Goal: Information Seeking & Learning: Learn about a topic

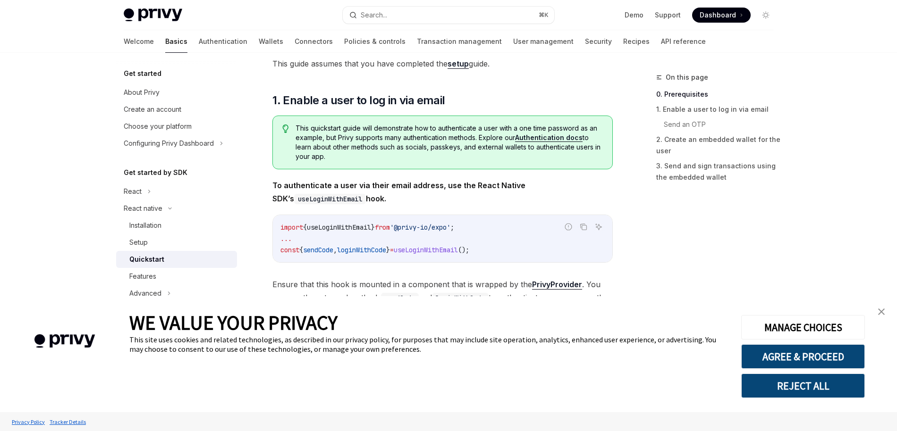
scroll to position [117, 0]
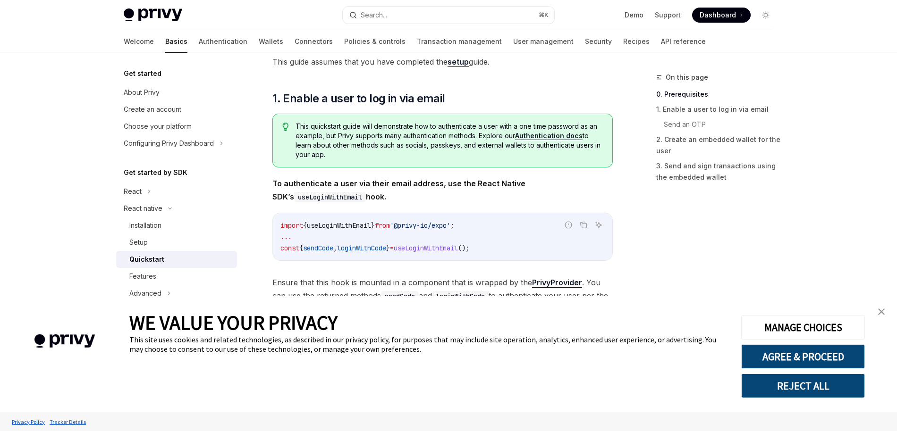
click at [879, 312] on img "close banner" at bounding box center [881, 312] width 7 height 7
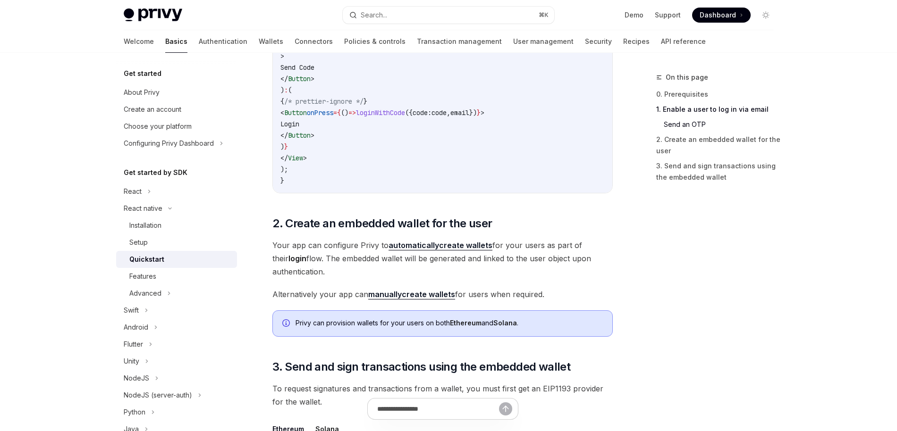
scroll to position [779, 0]
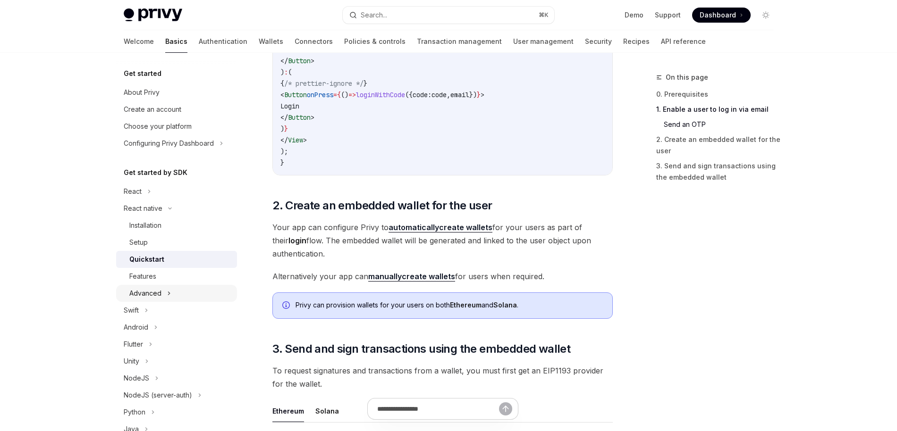
click at [177, 290] on div "Advanced" at bounding box center [176, 293] width 121 height 17
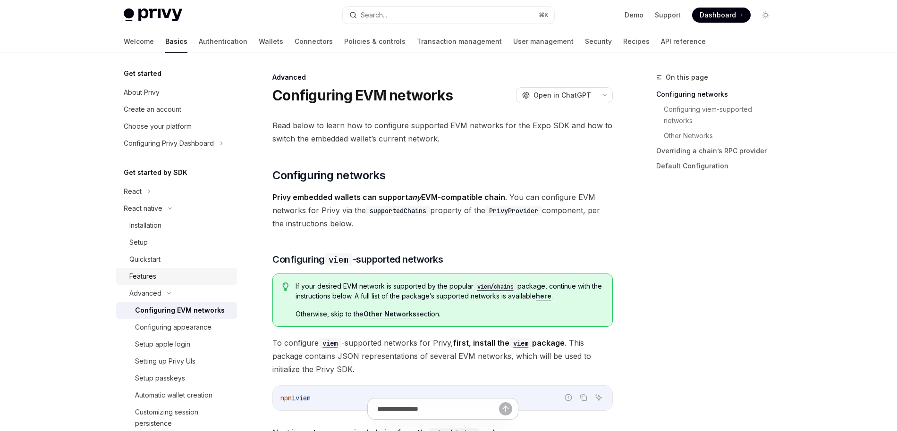
click at [176, 276] on div "Features" at bounding box center [180, 276] width 102 height 11
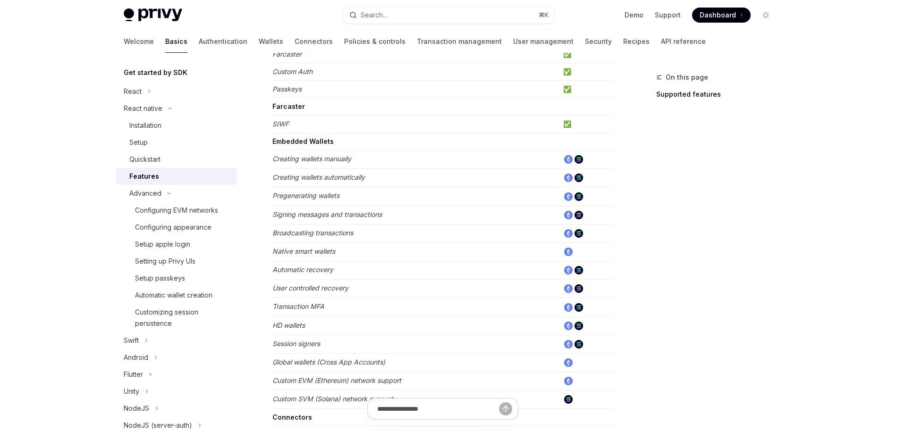
scroll to position [254, 0]
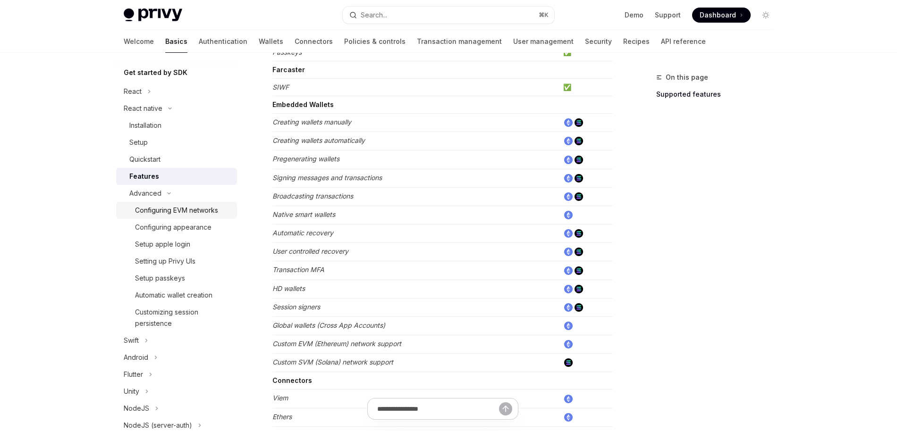
click at [212, 204] on link "Configuring EVM networks" at bounding box center [176, 210] width 121 height 17
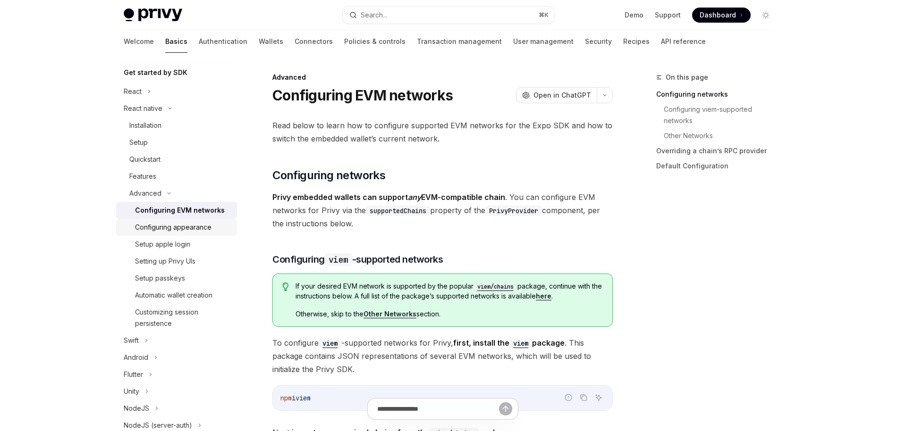
click at [204, 225] on div "Configuring appearance" at bounding box center [173, 227] width 76 height 11
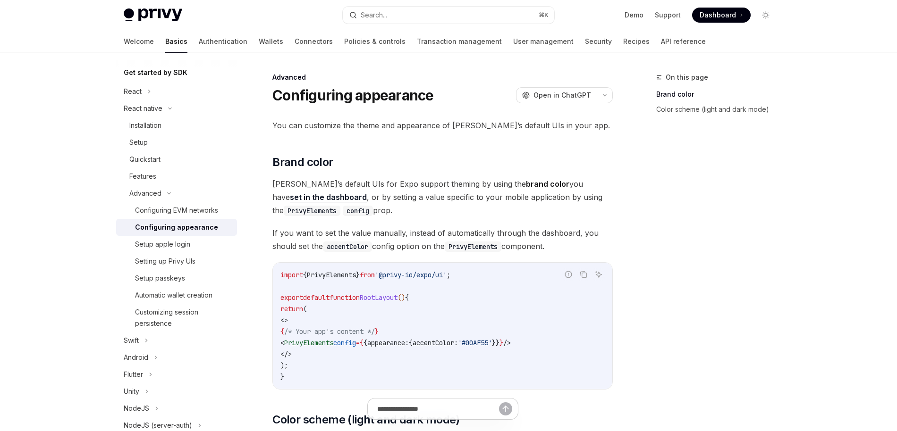
click at [201, 236] on link "Configuring appearance" at bounding box center [176, 227] width 121 height 17
click at [196, 256] on div "Setting up Privy UIs" at bounding box center [183, 261] width 96 height 11
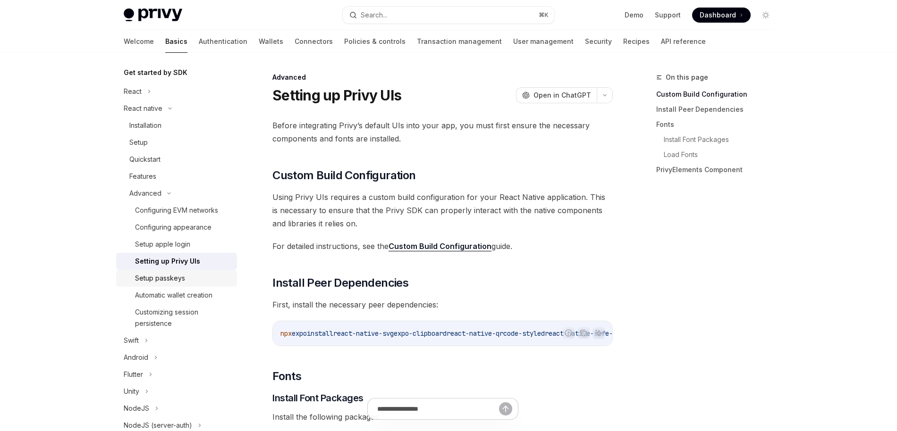
click at [194, 276] on div "Setup passkeys" at bounding box center [183, 278] width 96 height 11
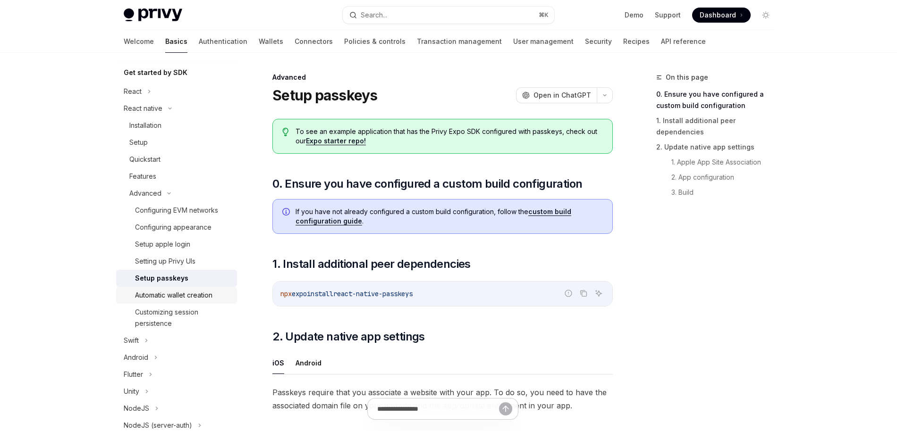
click at [194, 294] on div "Automatic wallet creation" at bounding box center [173, 295] width 77 height 11
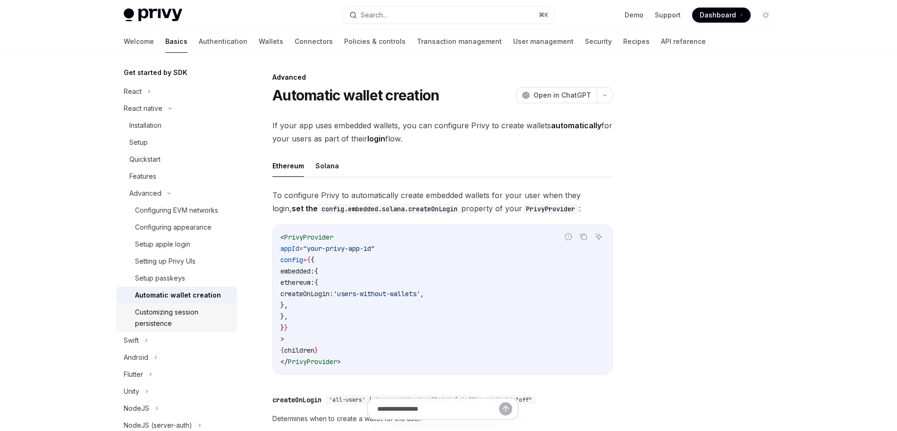
click at [192, 314] on div "Customizing session persistence" at bounding box center [183, 318] width 96 height 23
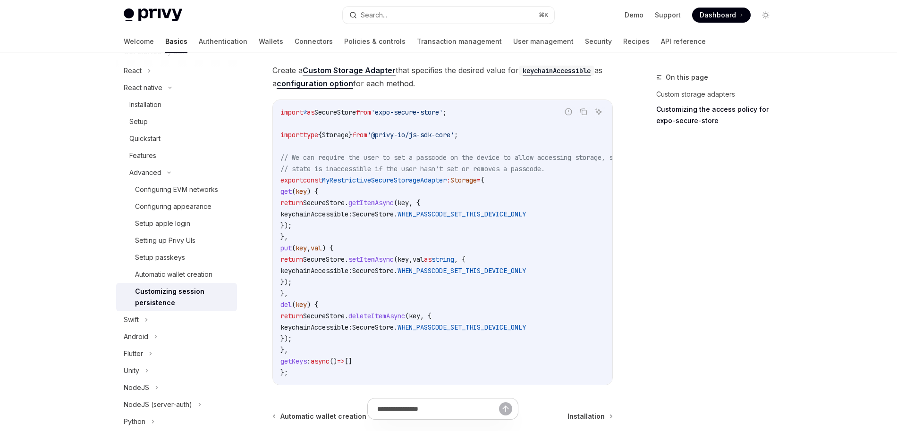
scroll to position [529, 0]
click at [202, 268] on link "Automatic wallet creation" at bounding box center [176, 274] width 121 height 17
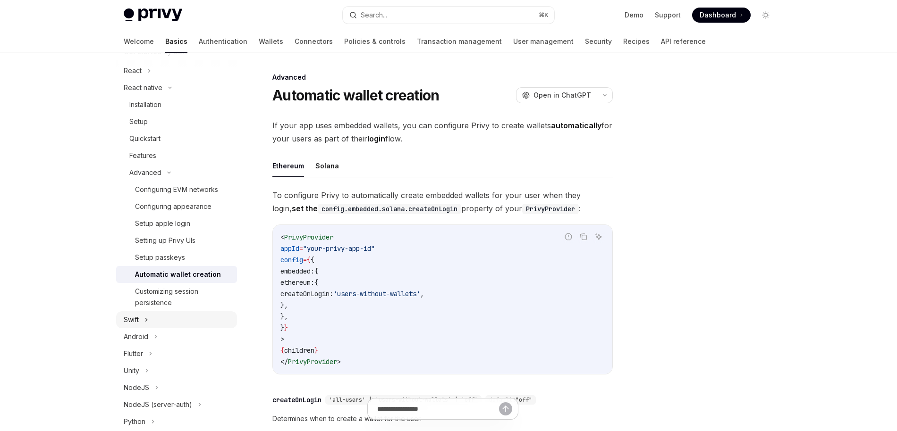
click at [177, 323] on div "Swift" at bounding box center [176, 320] width 121 height 17
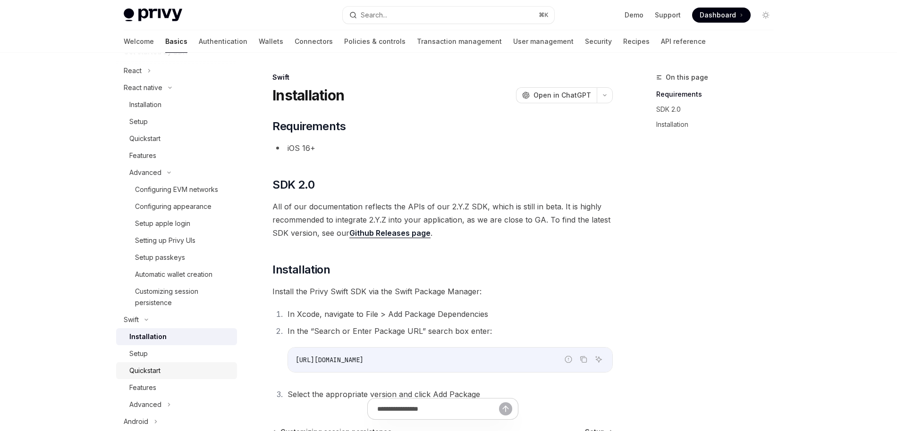
click at [163, 370] on div "Quickstart" at bounding box center [180, 370] width 102 height 11
type textarea "*"
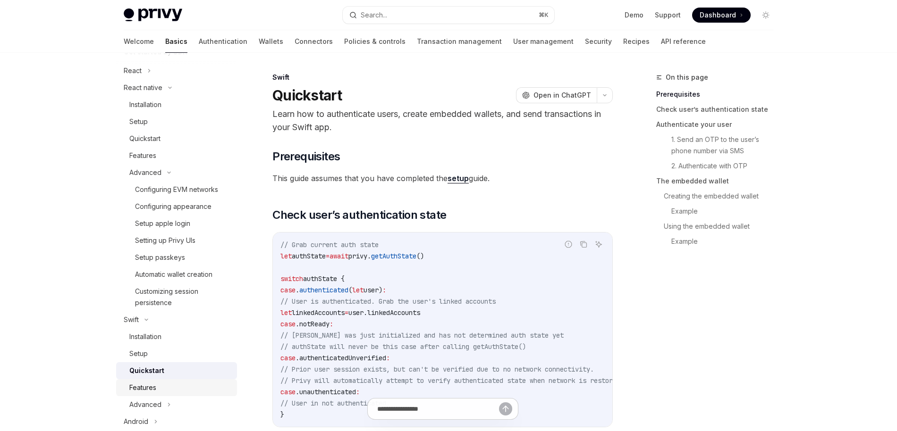
click at [161, 384] on div "Features" at bounding box center [180, 387] width 102 height 11
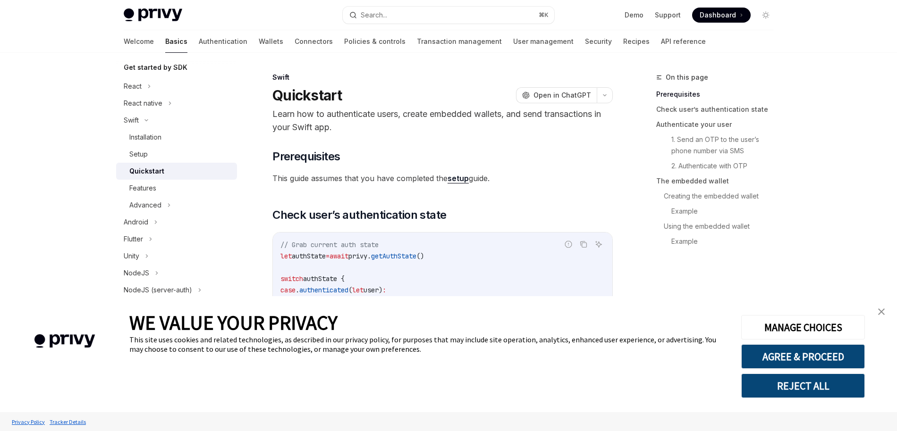
scroll to position [110, 0]
click at [879, 312] on img "close banner" at bounding box center [881, 312] width 7 height 7
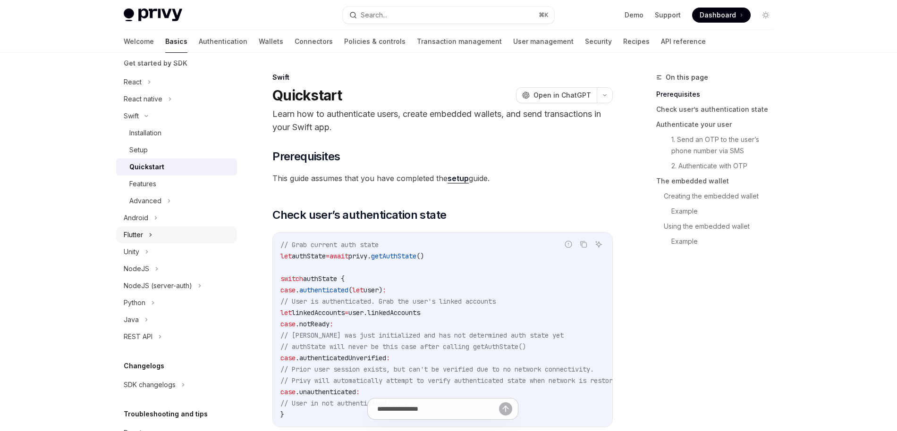
click at [178, 234] on div "Flutter" at bounding box center [176, 235] width 121 height 17
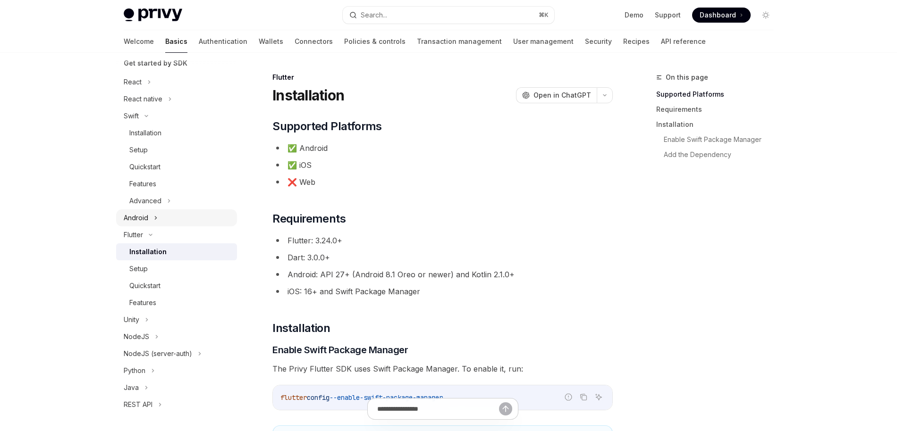
click at [174, 215] on div "Android" at bounding box center [176, 218] width 121 height 17
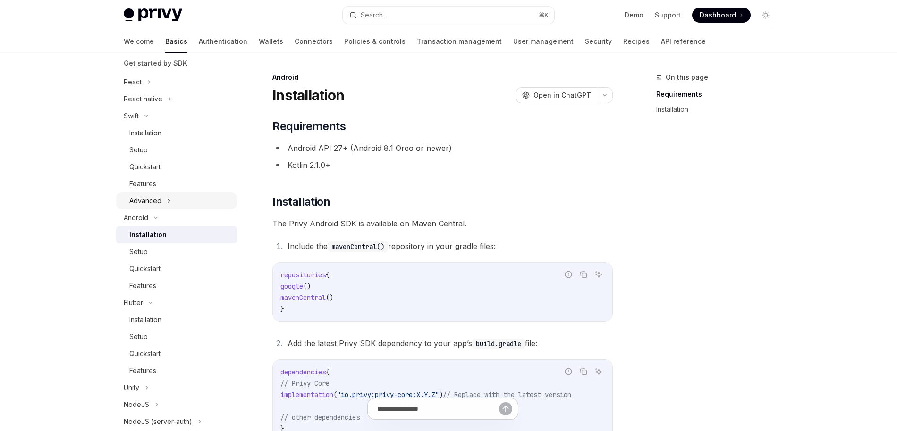
click at [174, 193] on div "Advanced" at bounding box center [176, 201] width 121 height 17
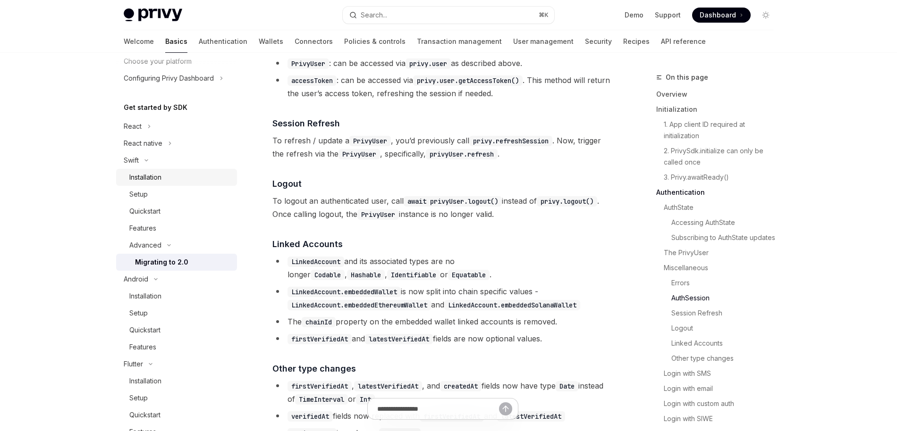
scroll to position [63, 0]
click at [169, 145] on icon at bounding box center [170, 145] width 4 height 11
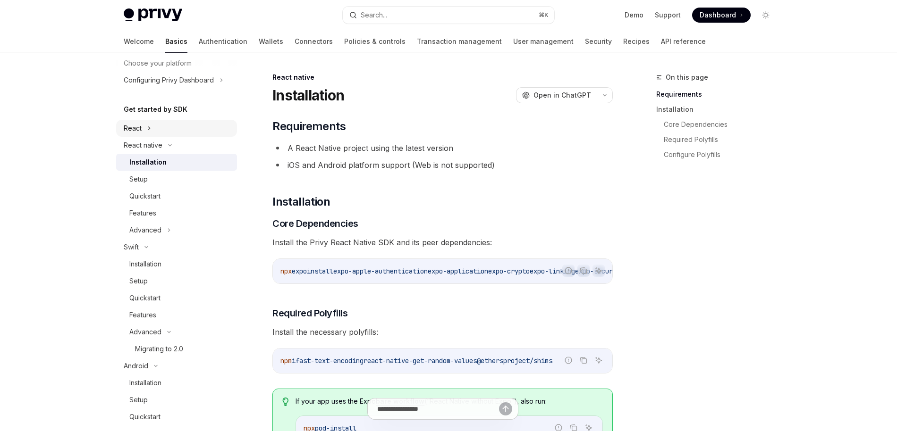
click at [156, 128] on div "React" at bounding box center [176, 128] width 121 height 17
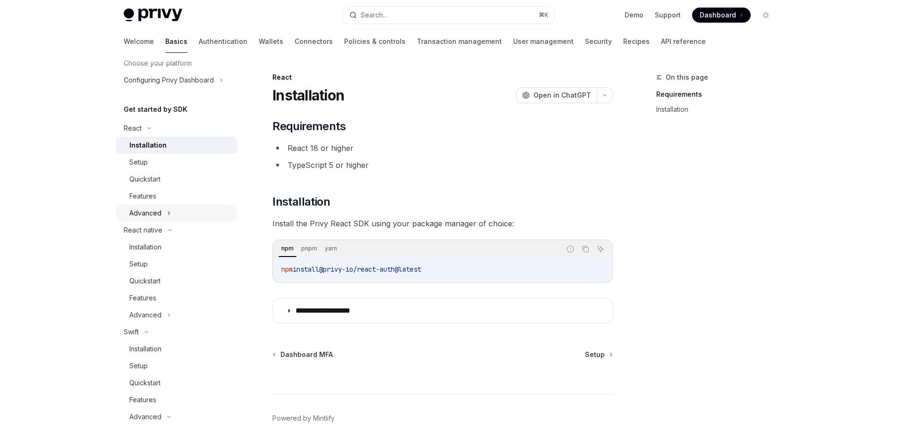
click at [160, 210] on div "Advanced" at bounding box center [145, 213] width 32 height 11
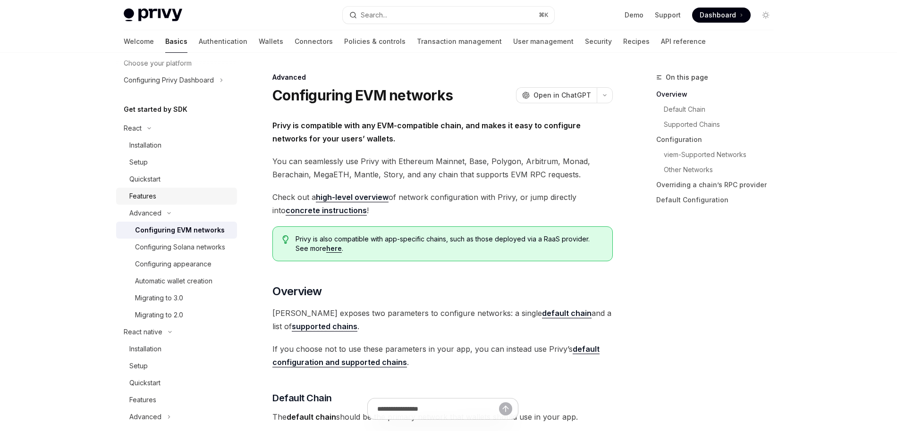
click at [160, 196] on div "Features" at bounding box center [180, 196] width 102 height 11
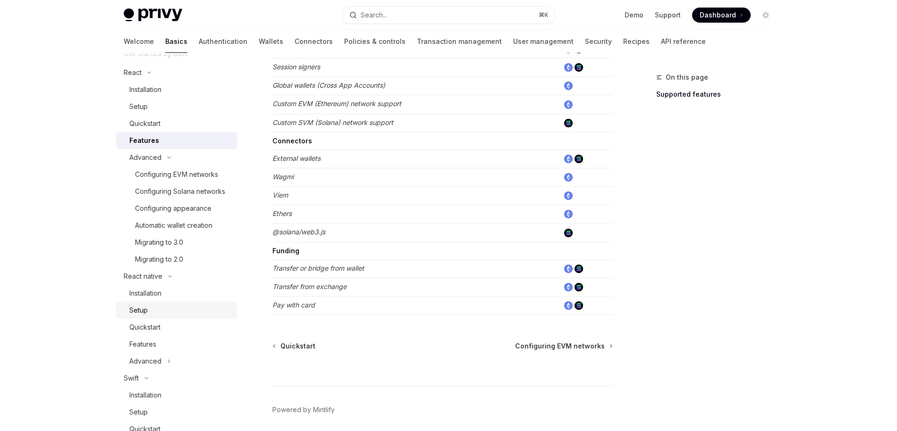
scroll to position [125, 0]
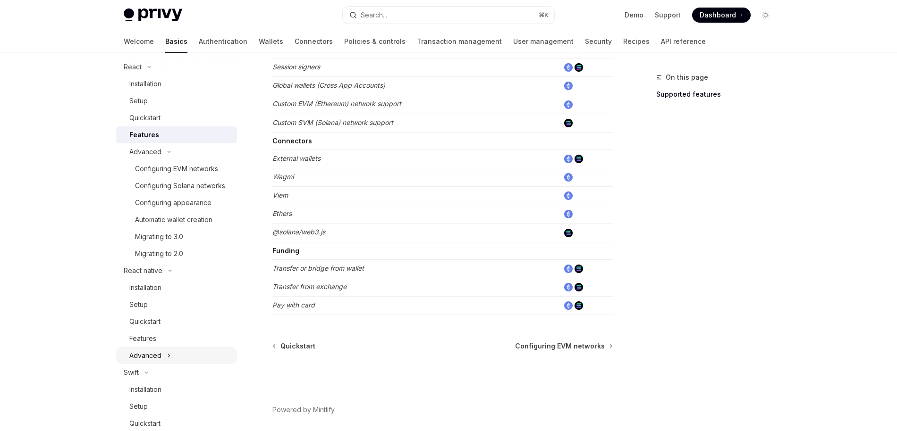
click at [167, 353] on icon at bounding box center [169, 355] width 4 height 11
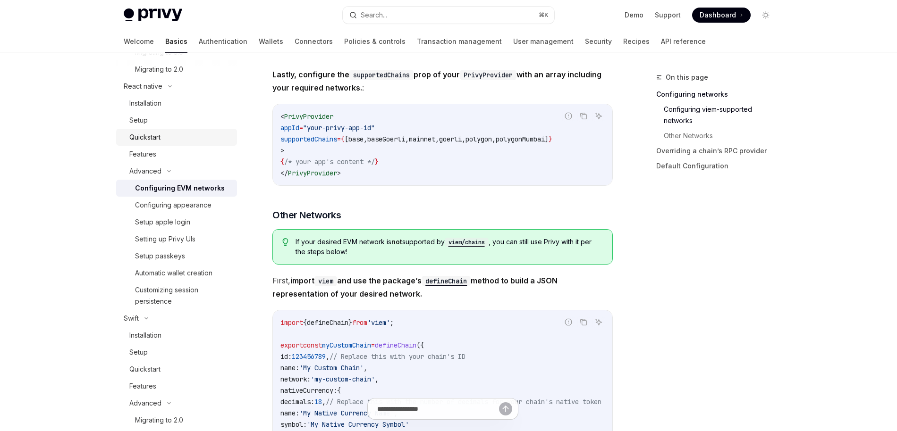
scroll to position [320, 0]
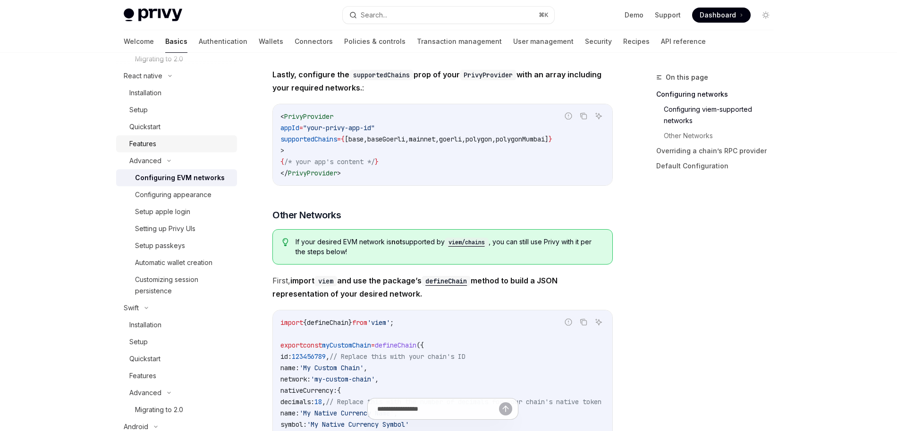
click at [190, 143] on div "Features" at bounding box center [180, 143] width 102 height 11
type textarea "*"
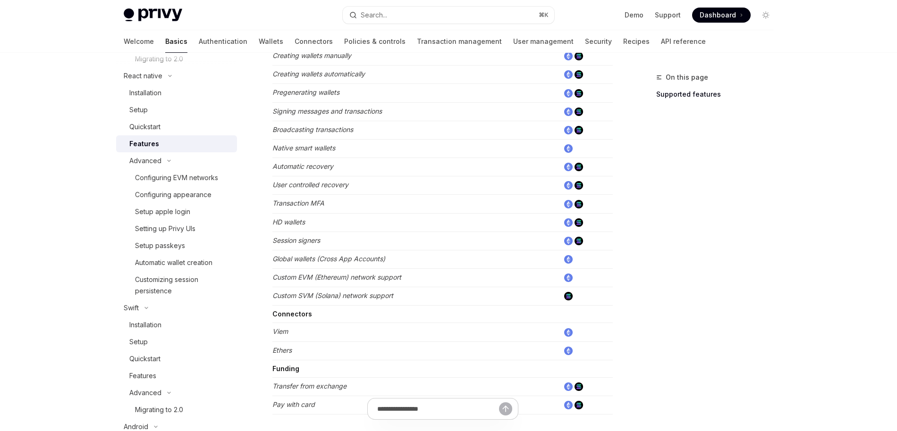
scroll to position [319, 0]
click at [295, 241] on em "Session signers" at bounding box center [296, 242] width 48 height 8
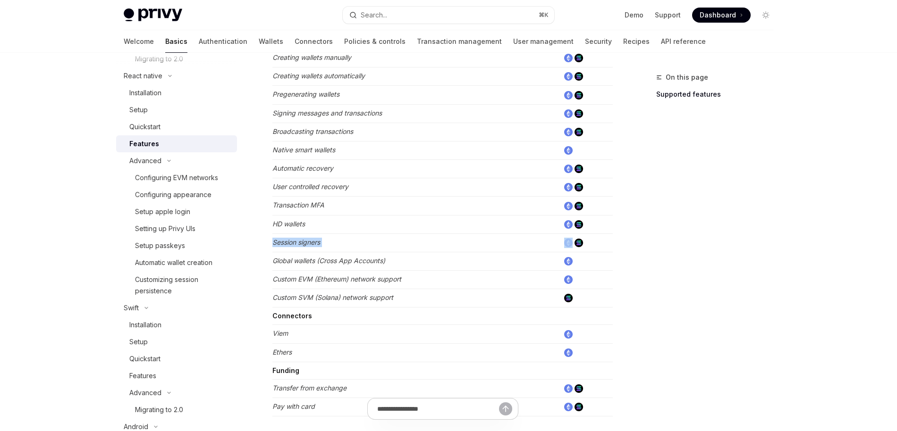
click at [295, 241] on em "Session signers" at bounding box center [296, 242] width 48 height 8
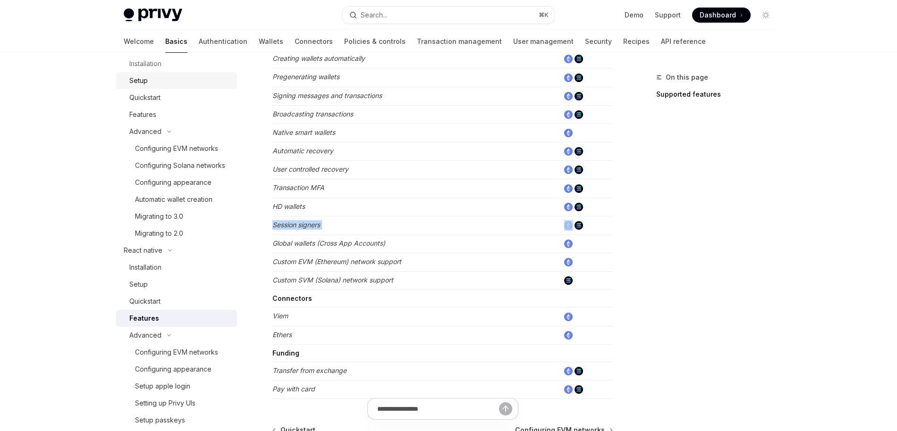
scroll to position [0, 0]
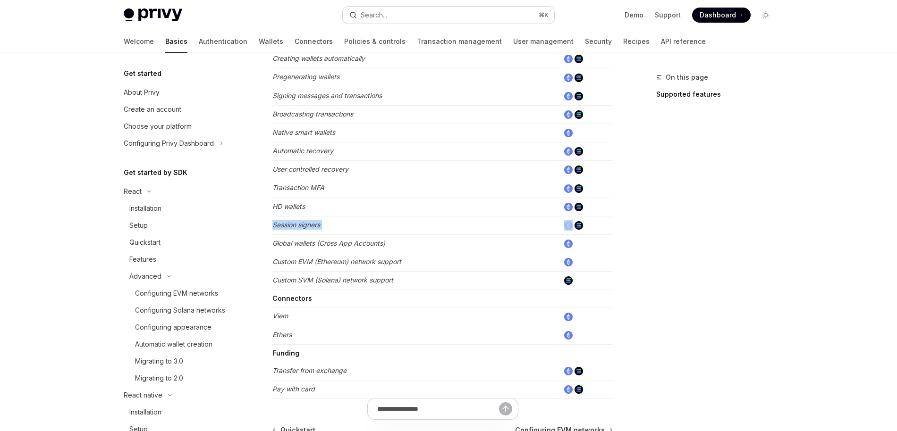
click at [388, 17] on button "Search... ⌘ K" at bounding box center [448, 15] width 211 height 17
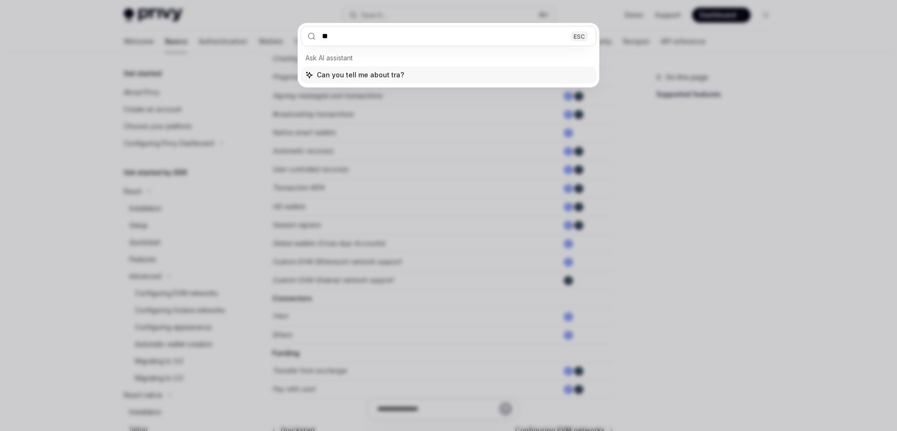
type input "*"
type input "********"
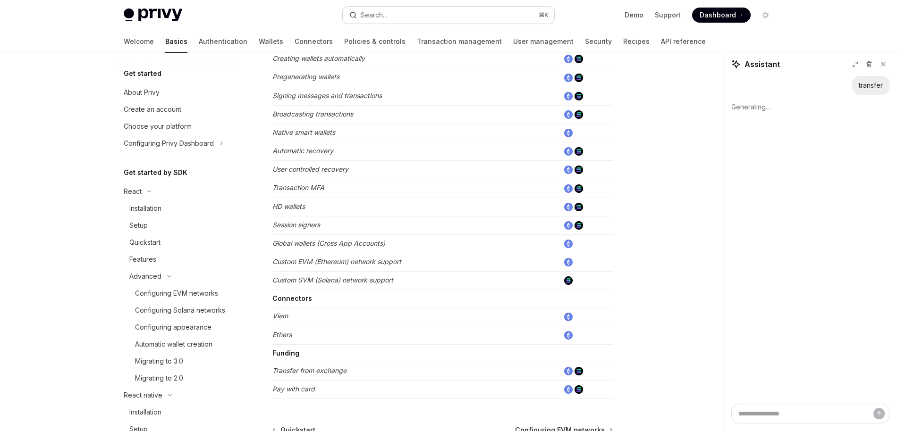
click at [447, 14] on button "Search... ⌘ K" at bounding box center [448, 15] width 211 height 17
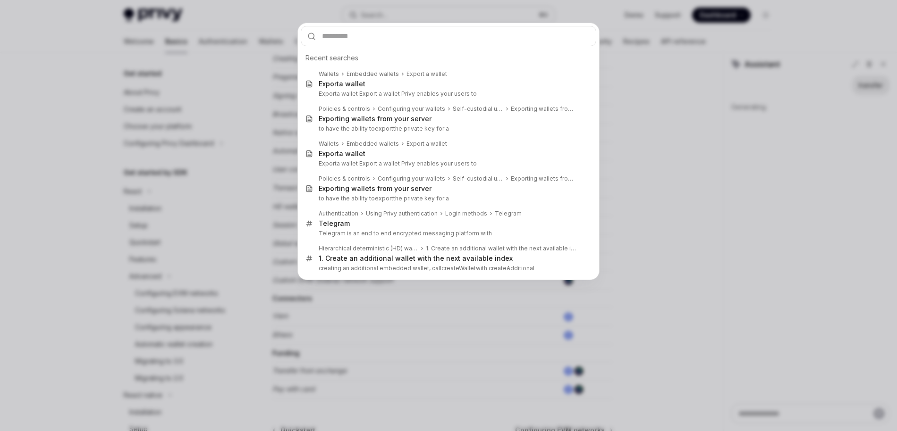
click at [447, 14] on div "Recent searches Wallets Embedded wallets Export a wallet Export a wallet Export…" at bounding box center [448, 215] width 897 height 431
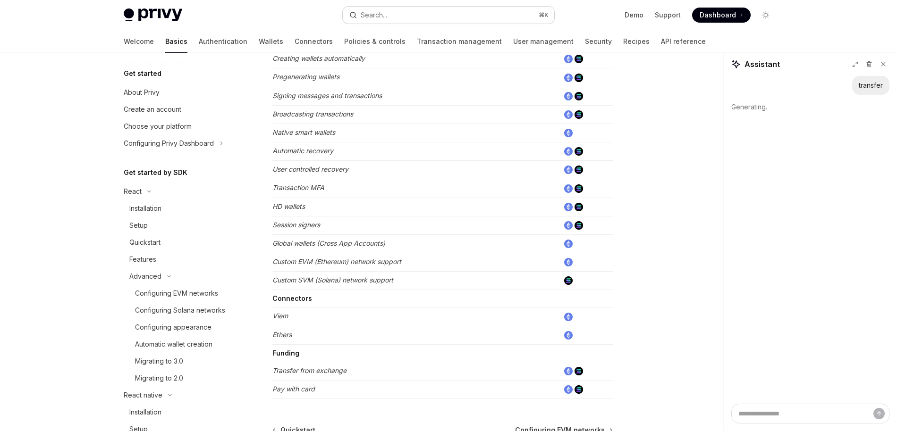
click at [447, 14] on button "Search... ⌘ K" at bounding box center [448, 15] width 211 height 17
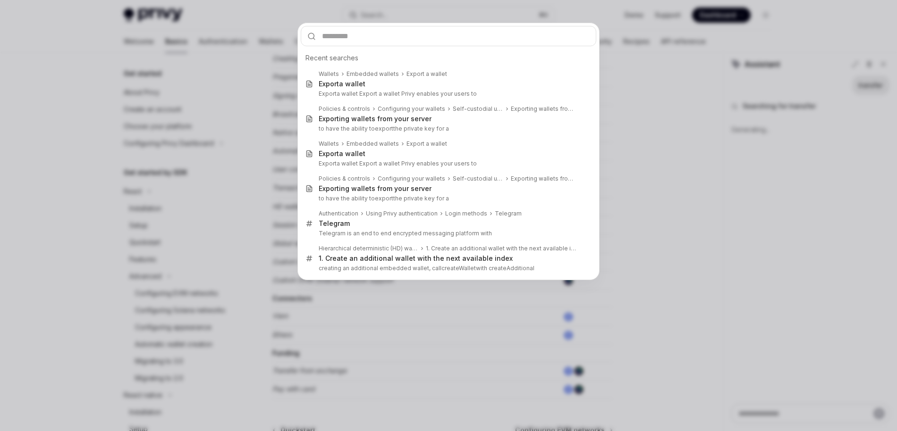
click at [719, 123] on div "Recent searches Wallets Embedded wallets Export a wallet Export a wallet Export…" at bounding box center [448, 215] width 897 height 431
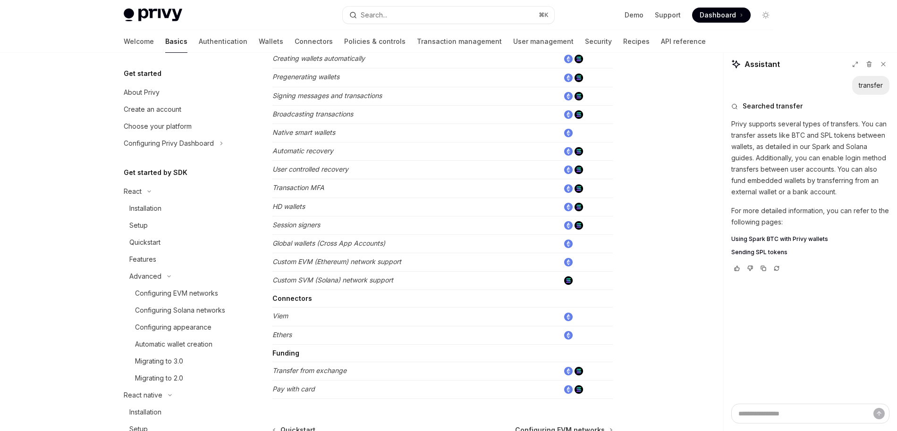
type textarea "*"
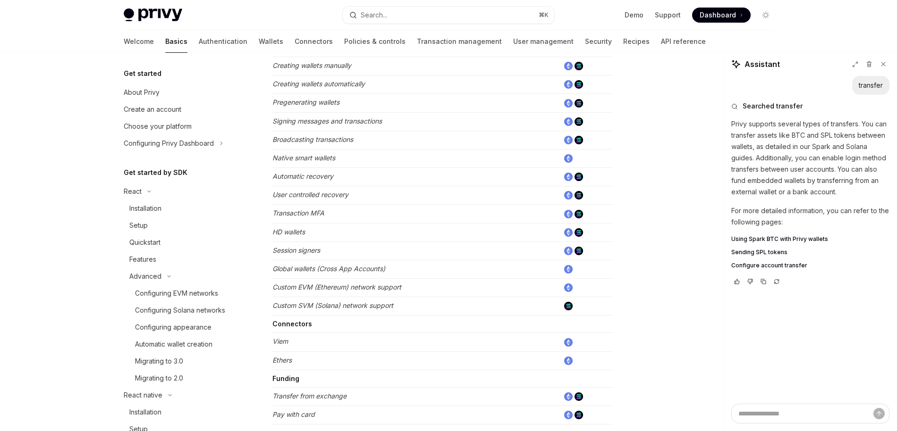
scroll to position [316, 0]
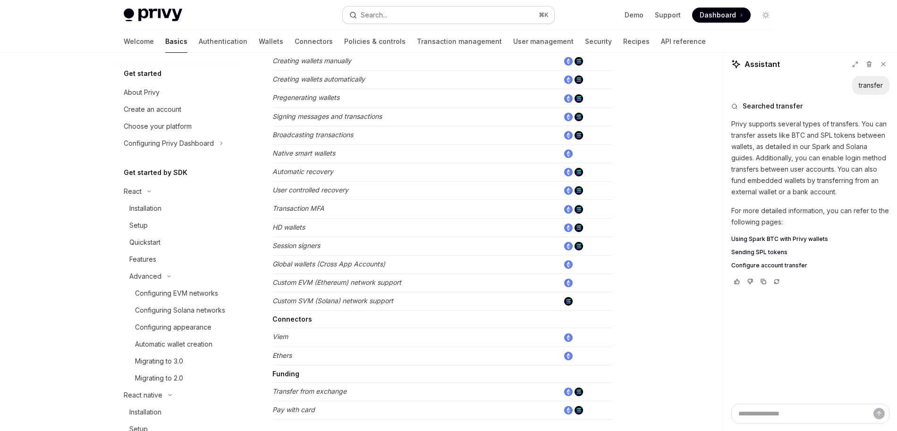
click at [389, 16] on button "Search... ⌘ K" at bounding box center [448, 15] width 211 height 17
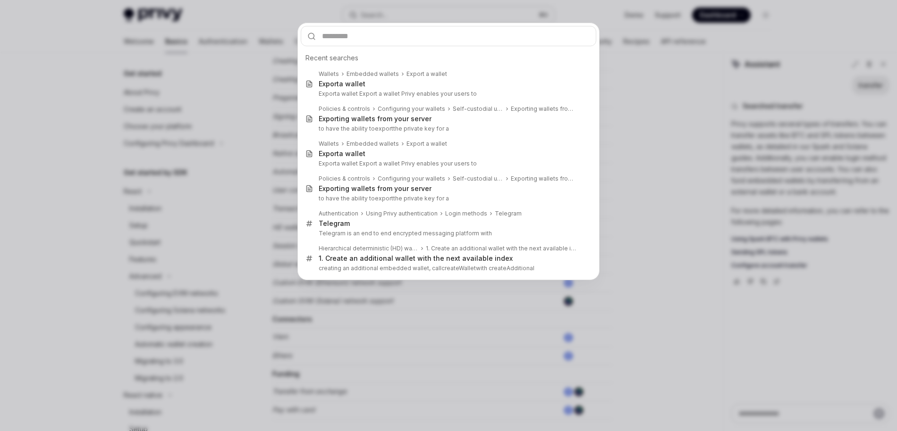
type input "**********"
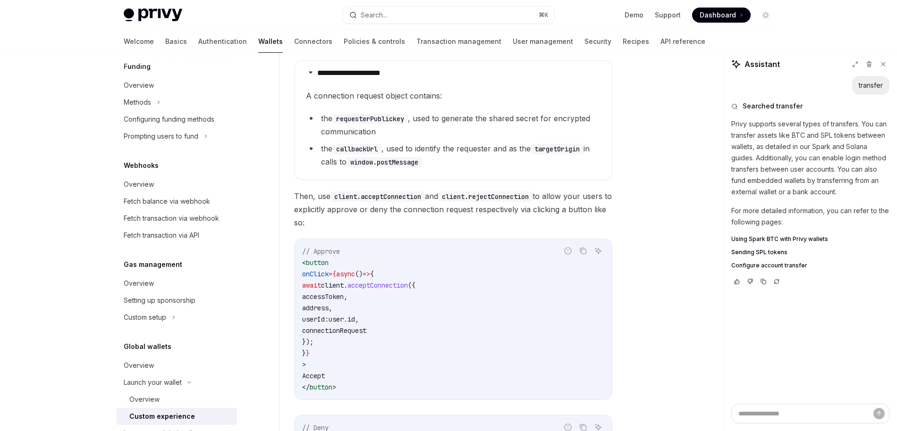
scroll to position [376, 0]
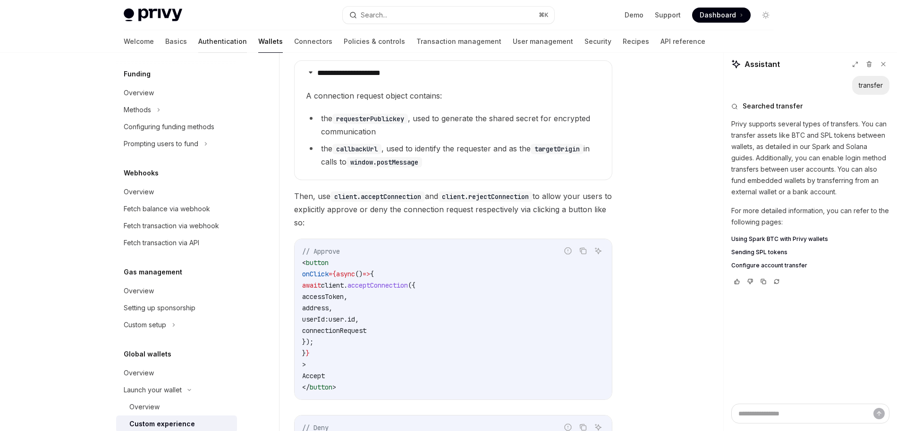
click at [198, 39] on link "Authentication" at bounding box center [222, 41] width 49 height 23
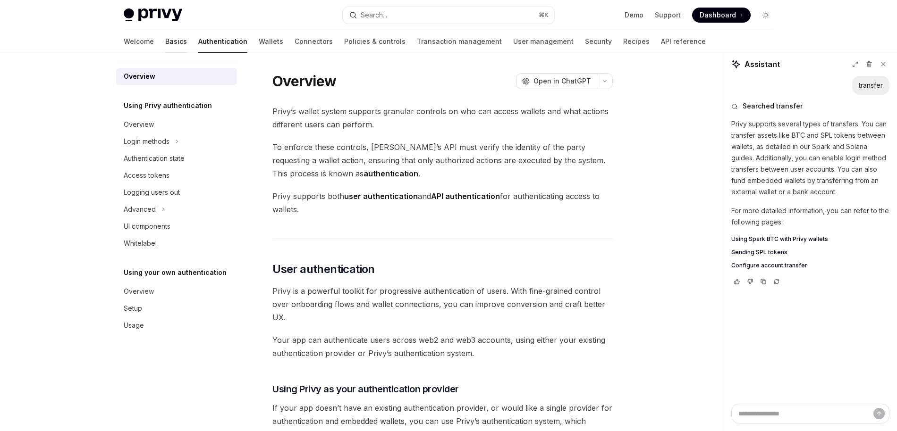
click at [165, 44] on link "Basics" at bounding box center [176, 41] width 22 height 23
click at [165, 42] on link "Basics" at bounding box center [176, 41] width 22 height 23
type textarea "*"
